Goal: Information Seeking & Learning: Learn about a topic

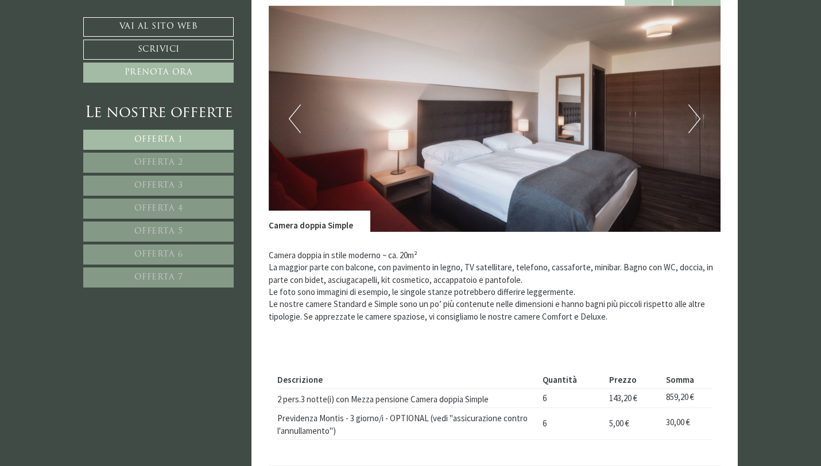
scroll to position [497, 0]
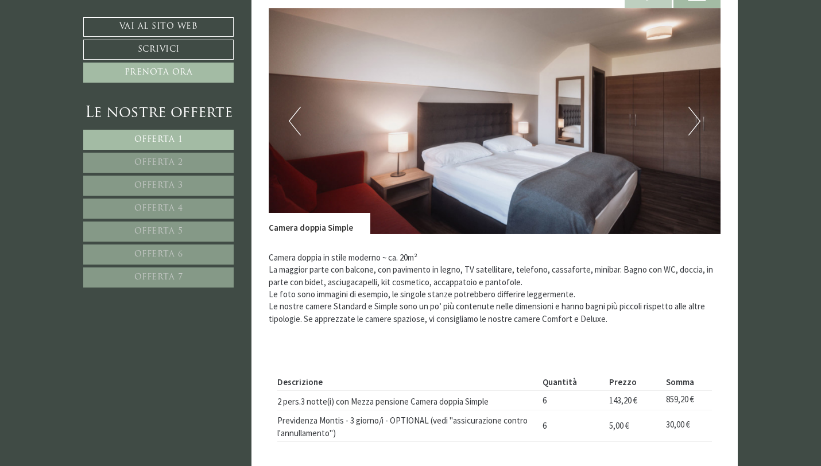
click at [693, 129] on button "Next" at bounding box center [695, 121] width 12 height 29
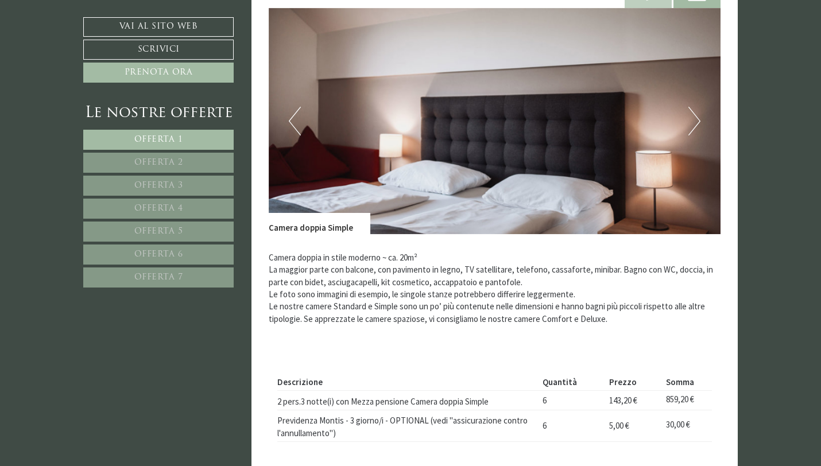
click at [693, 129] on button "Next" at bounding box center [695, 121] width 12 height 29
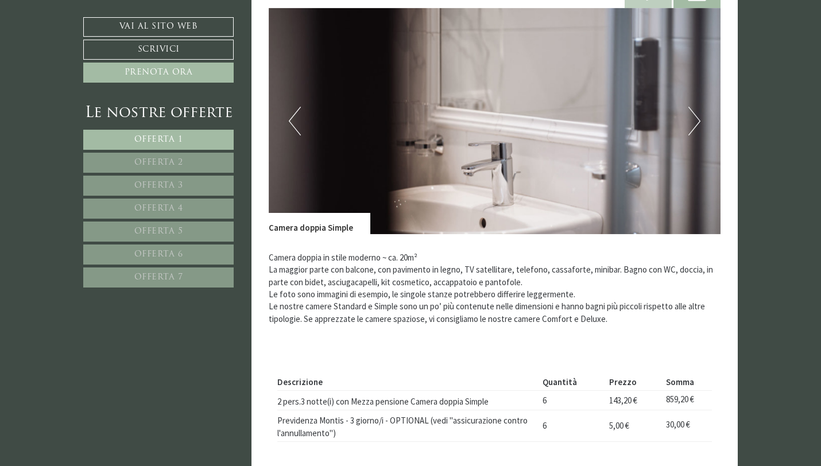
click at [693, 130] on button "Next" at bounding box center [695, 121] width 12 height 29
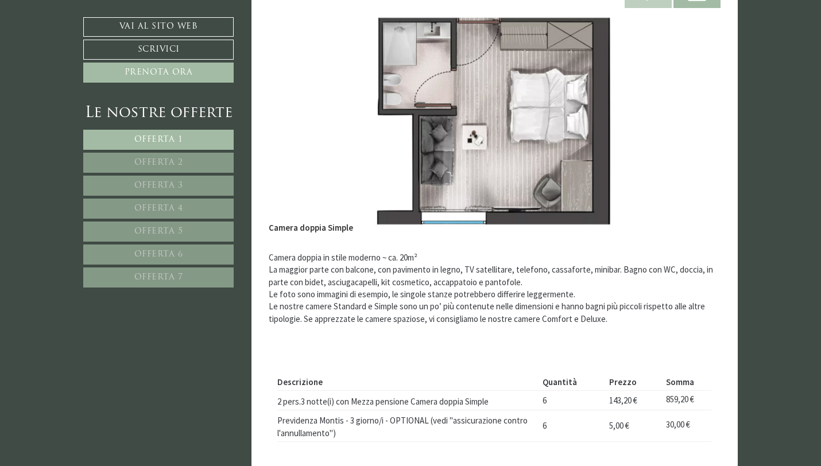
click at [693, 130] on button "Next" at bounding box center [695, 121] width 12 height 29
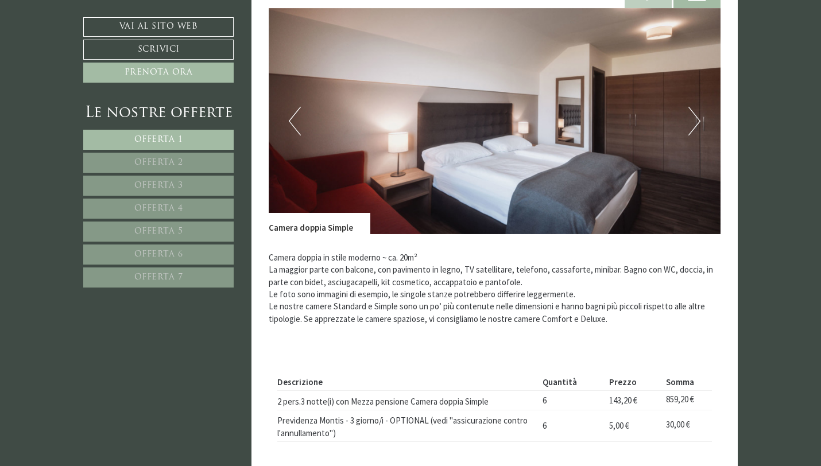
click at [693, 130] on button "Next" at bounding box center [695, 121] width 12 height 29
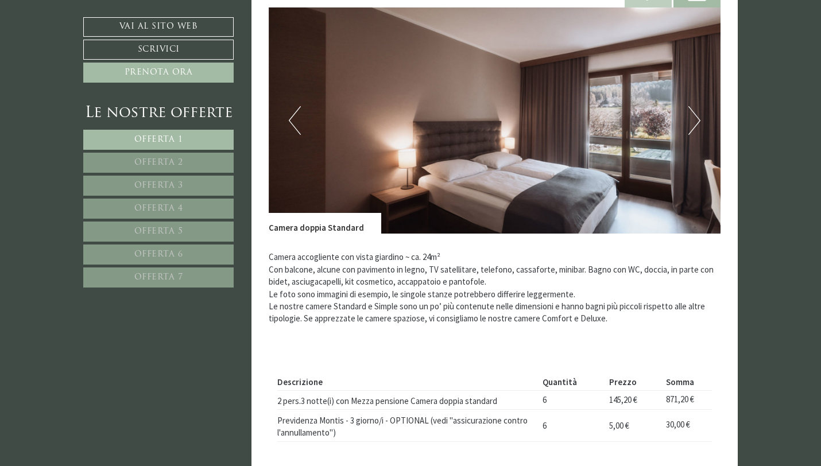
scroll to position [1285, 0]
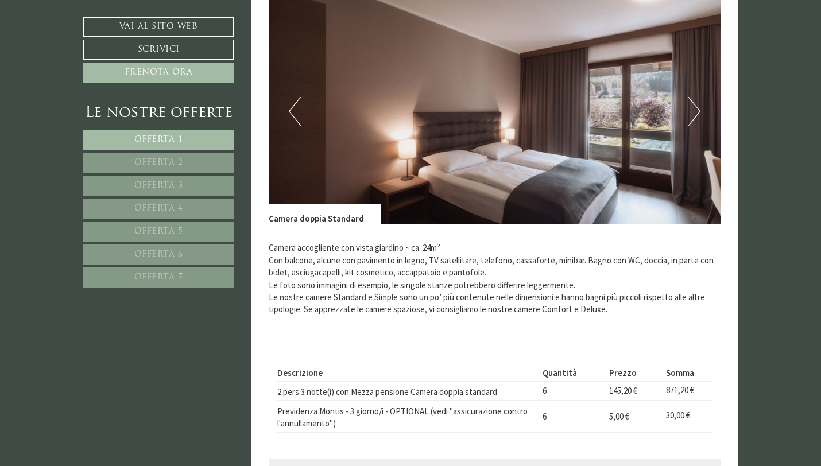
click at [694, 112] on button "Next" at bounding box center [695, 111] width 12 height 29
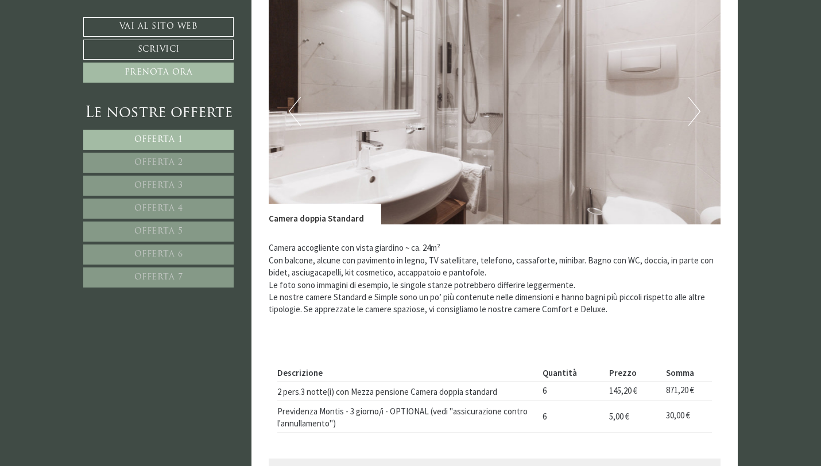
click at [694, 113] on button "Next" at bounding box center [695, 111] width 12 height 29
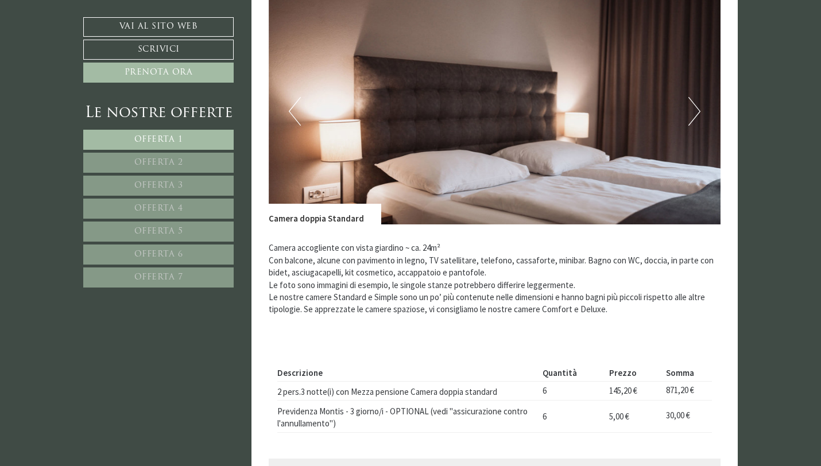
click at [694, 113] on button "Next" at bounding box center [695, 111] width 12 height 29
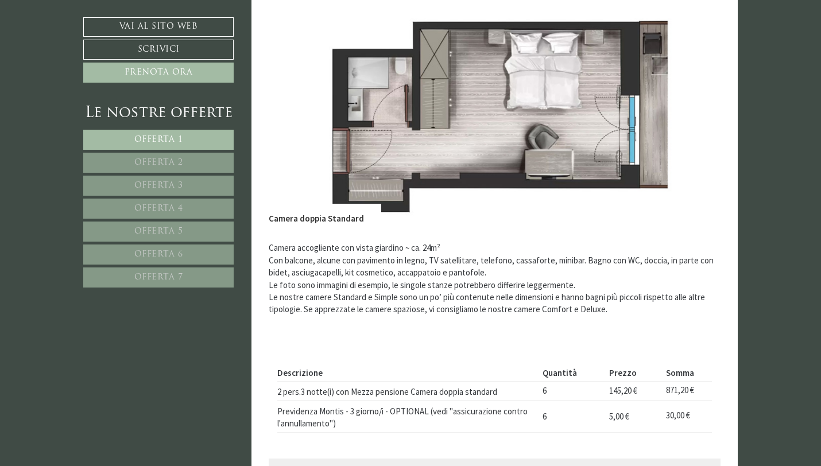
click at [694, 113] on button "Next" at bounding box center [695, 111] width 12 height 29
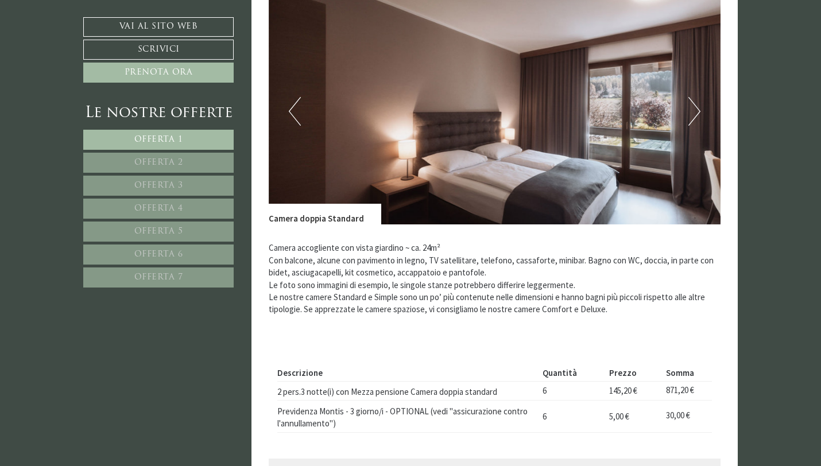
click at [694, 113] on button "Next" at bounding box center [695, 111] width 12 height 29
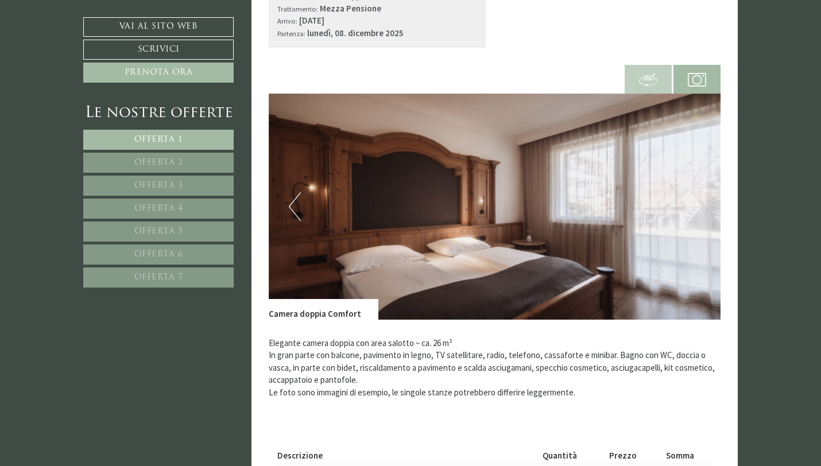
scroll to position [1971, 0]
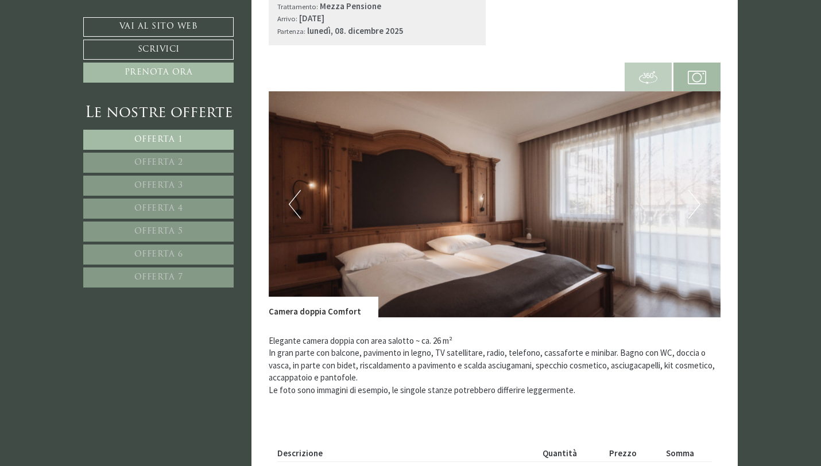
click at [691, 215] on button "Next" at bounding box center [695, 204] width 12 height 29
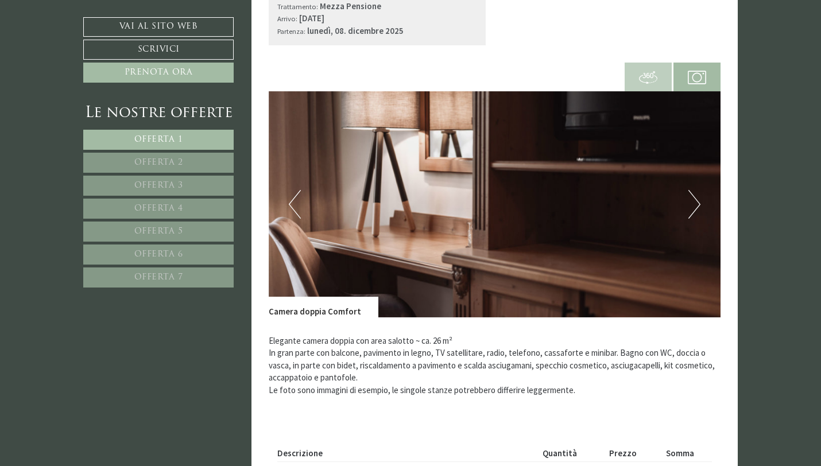
click at [691, 215] on button "Next" at bounding box center [695, 204] width 12 height 29
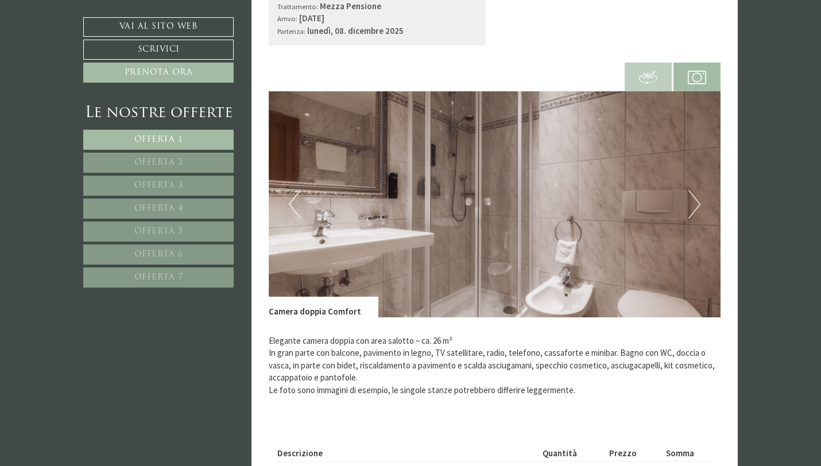
click at [691, 215] on button "Next" at bounding box center [695, 204] width 12 height 29
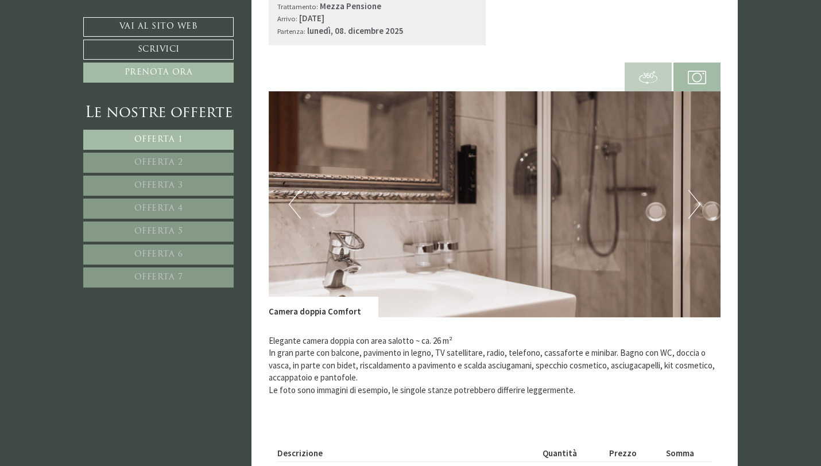
click at [691, 215] on button "Next" at bounding box center [695, 204] width 12 height 29
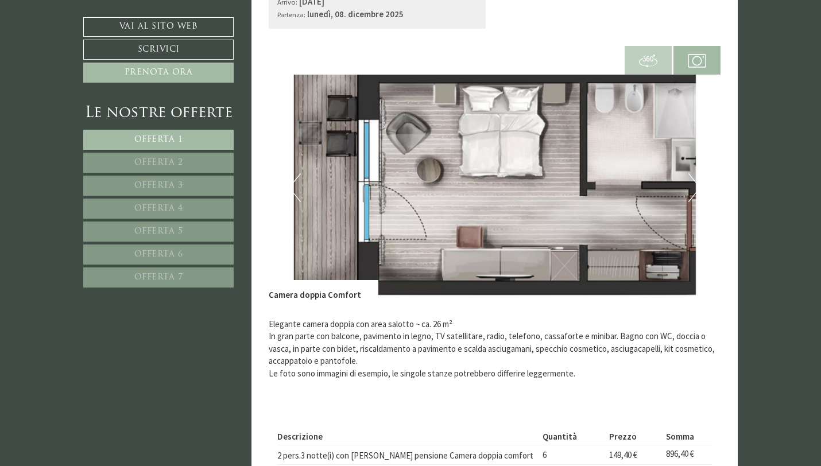
scroll to position [1986, 0]
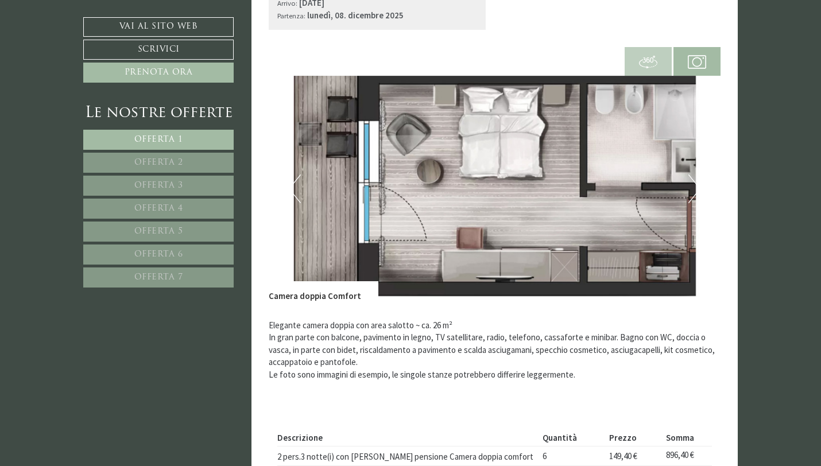
click at [693, 178] on button "Next" at bounding box center [695, 189] width 12 height 29
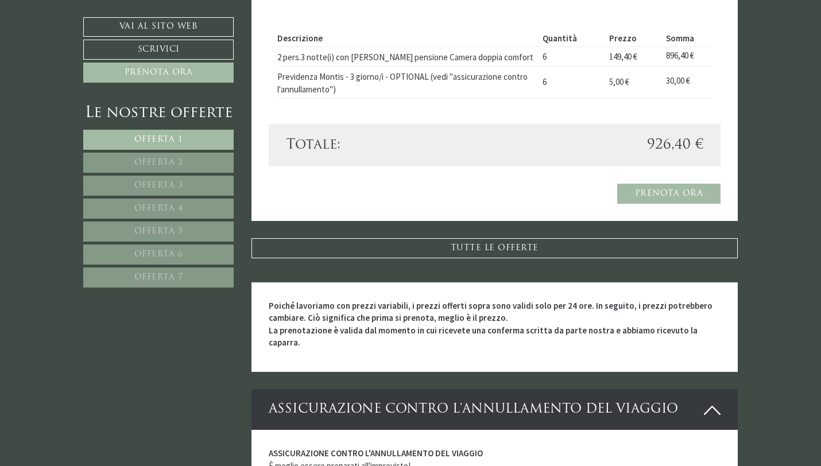
scroll to position [2387, 0]
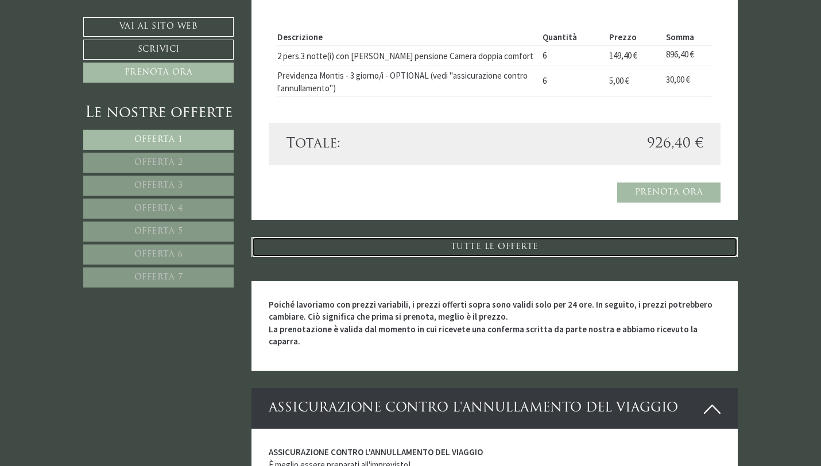
click at [566, 244] on link "TUTTE LE OFFERTE" at bounding box center [495, 247] width 487 height 20
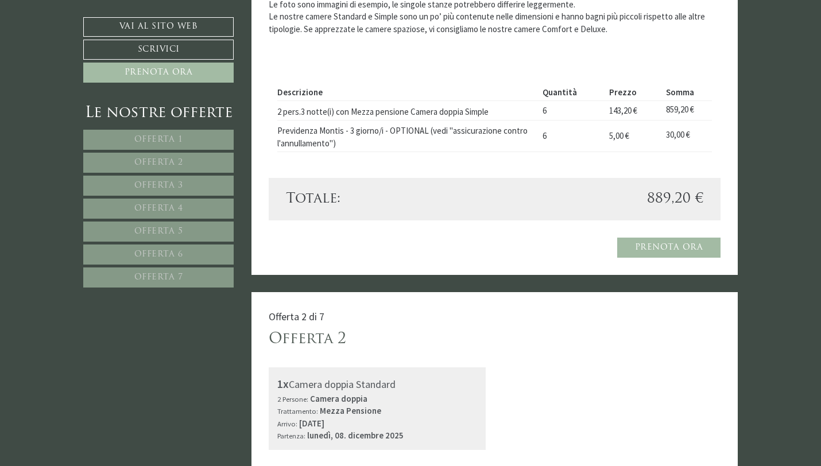
scroll to position [790, 0]
